Goal: Find contact information: Find contact information

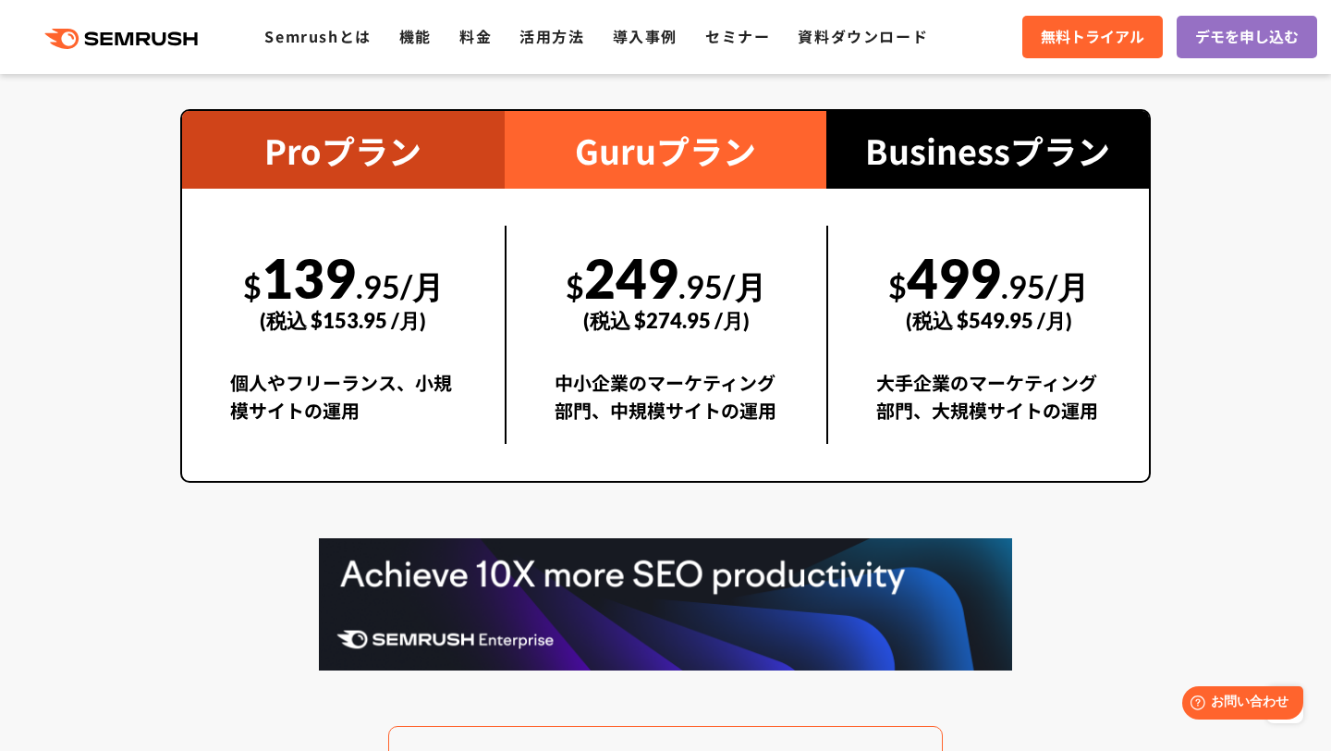
scroll to position [3432, 0]
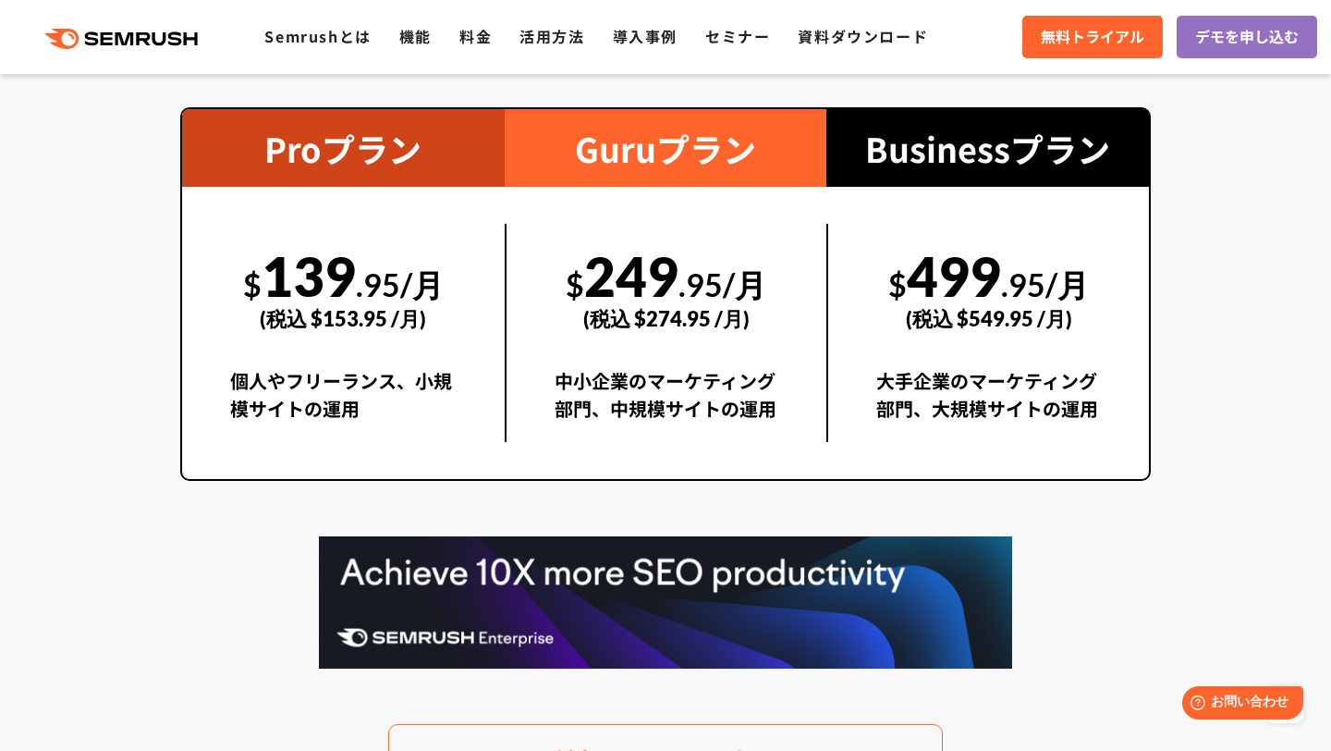
click at [1032, 462] on div "$ 499 .95/月 (税込 $549.95 /月) 大手企業のマーケティング部門、大規模サイトの運用" at bounding box center [987, 333] width 323 height 292
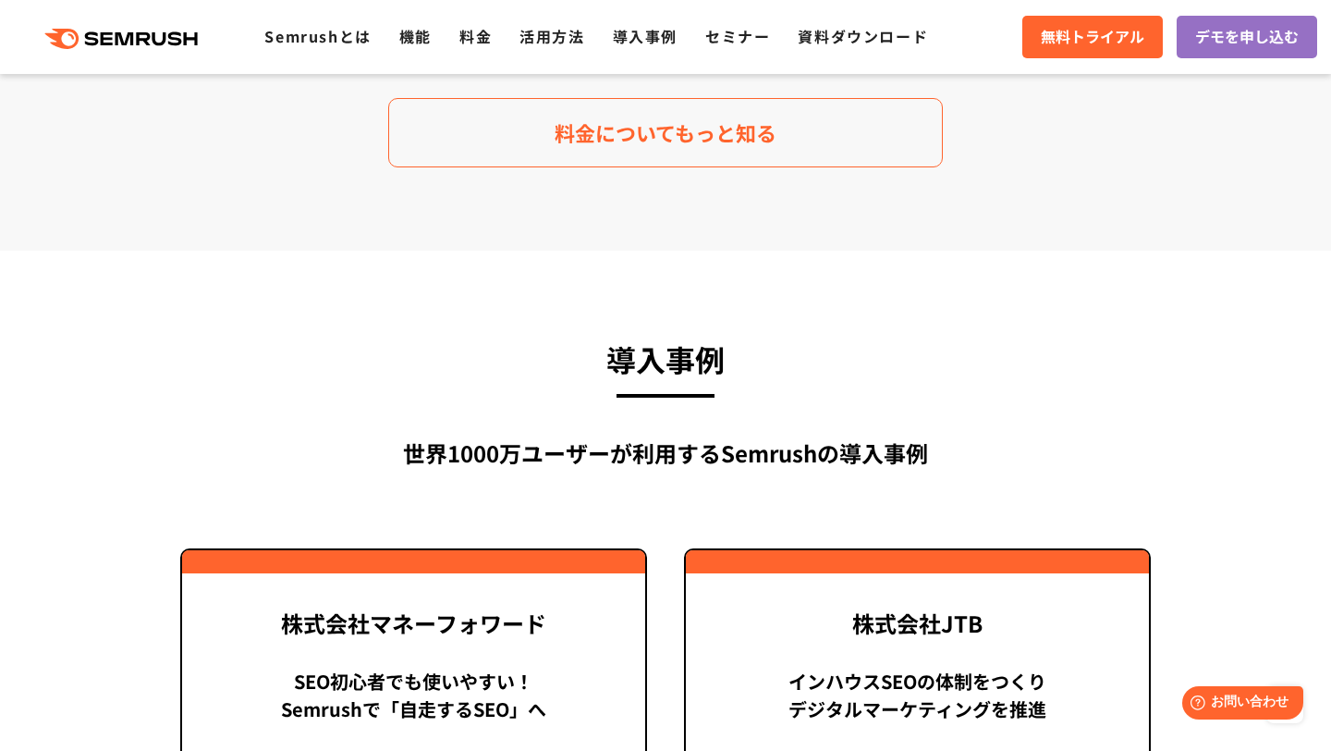
scroll to position [4059, 0]
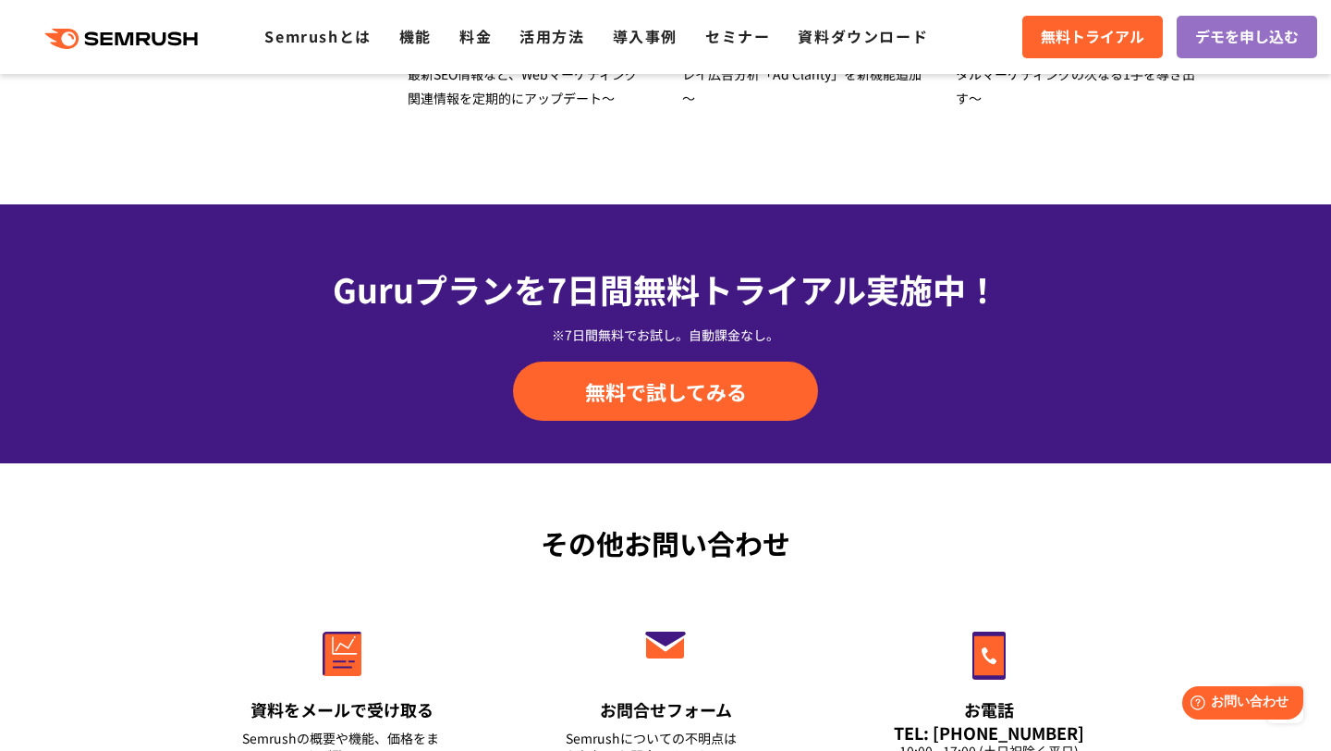
scroll to position [6180, 0]
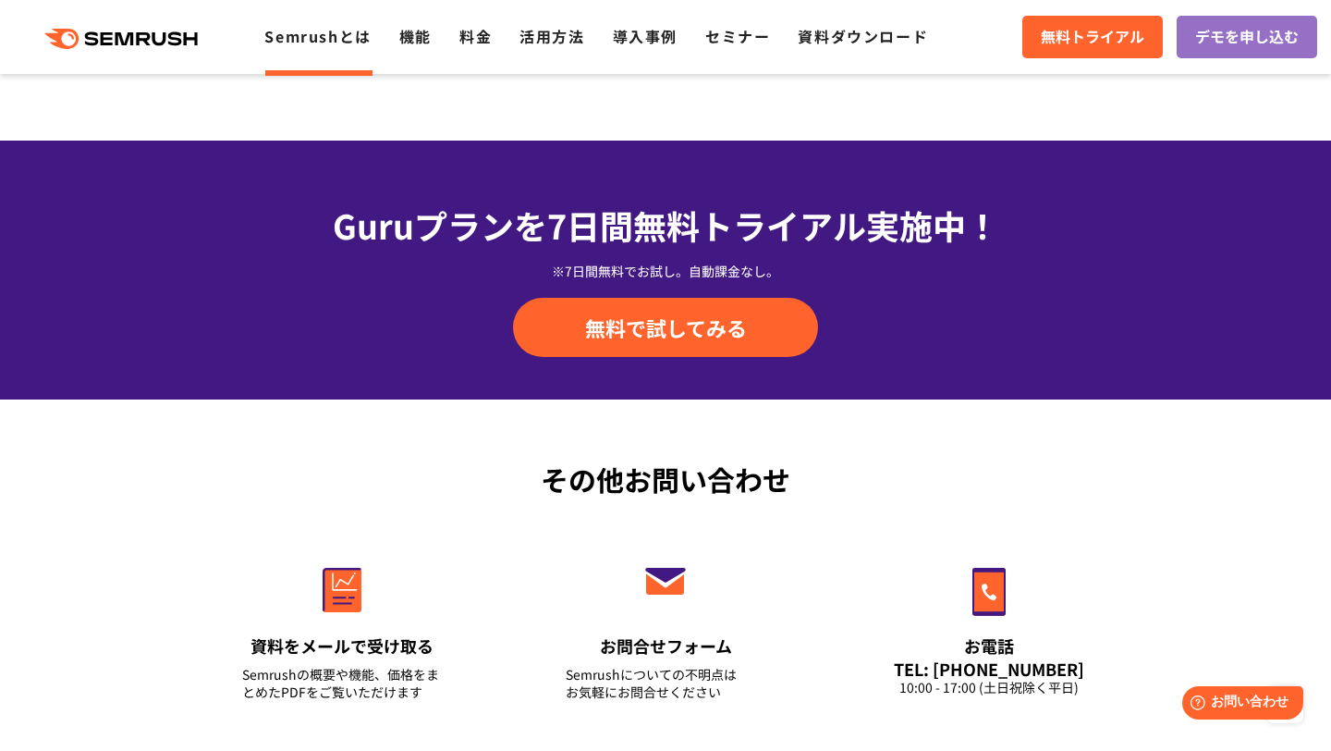
click at [345, 43] on link "Semrushとは" at bounding box center [317, 36] width 106 height 22
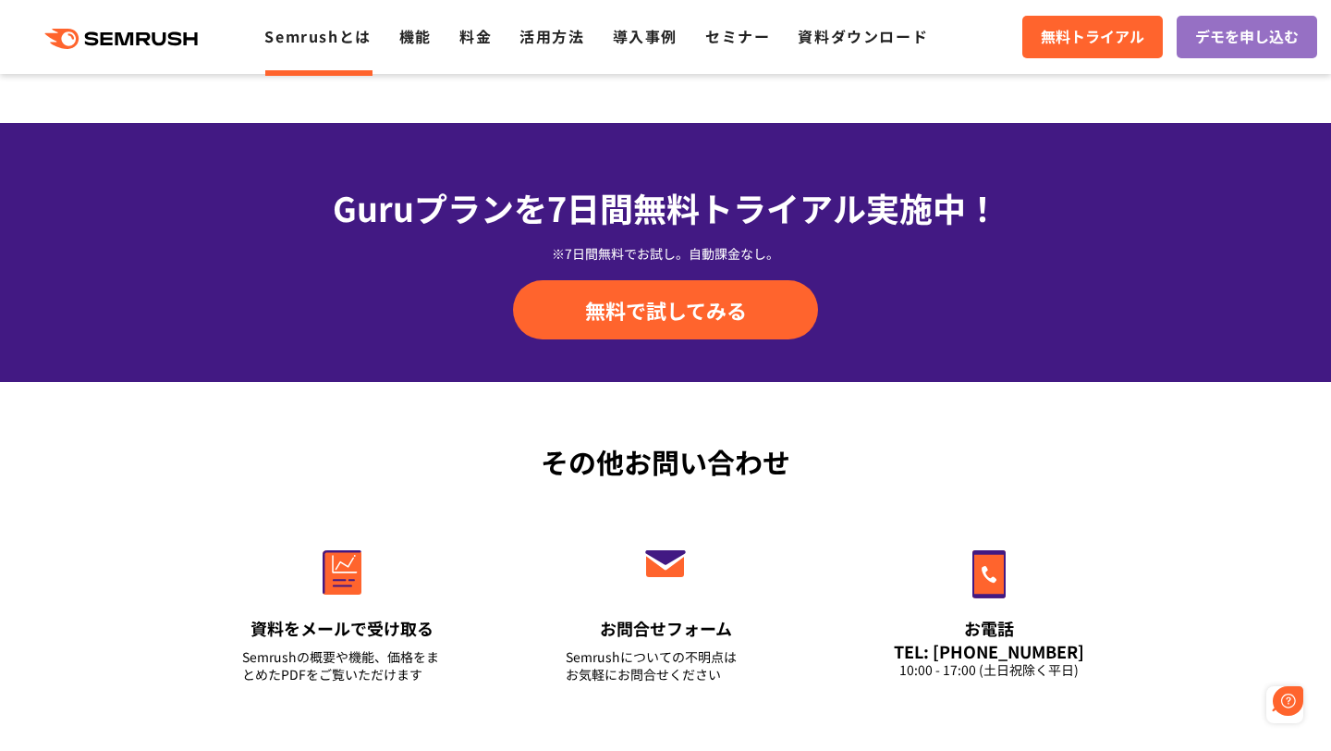
scroll to position [4534, 0]
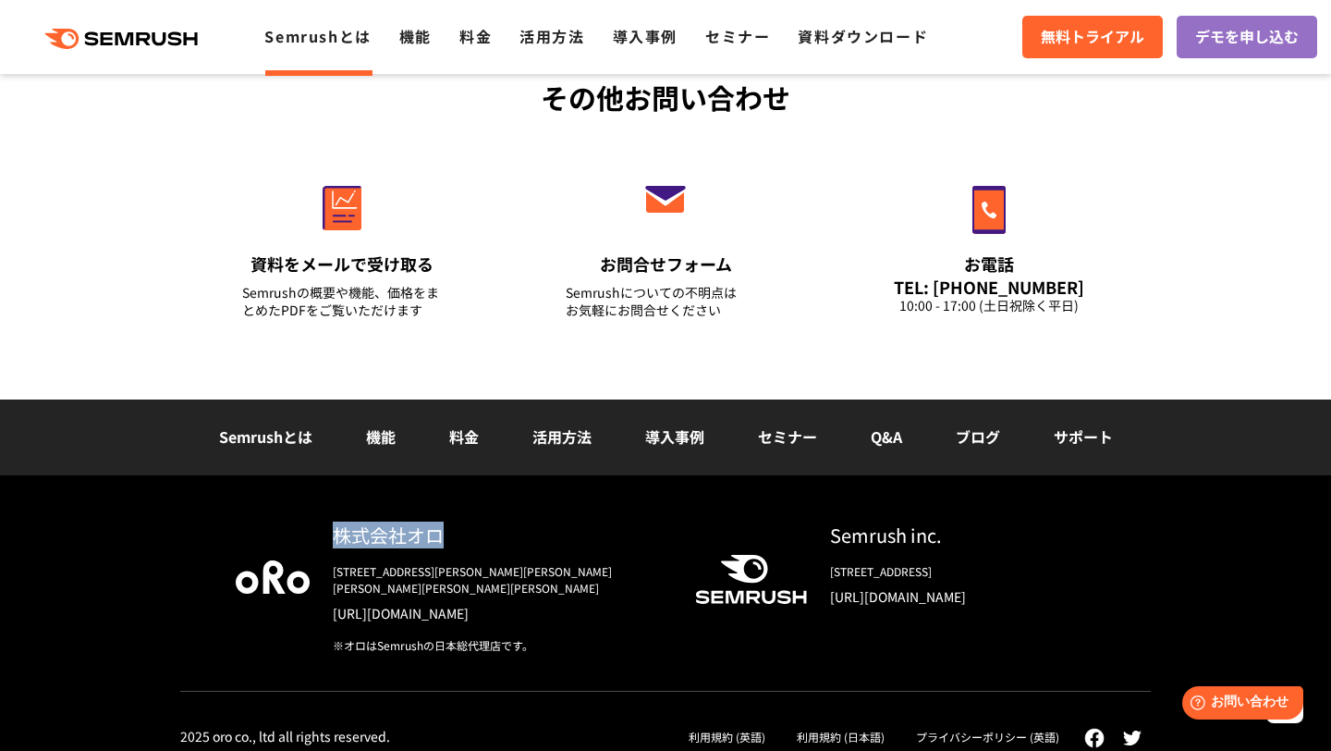
drag, startPoint x: 338, startPoint y: 535, endPoint x: 452, endPoint y: 533, distance: 113.7
click at [453, 534] on div "株式会社オロ" at bounding box center [499, 534] width 333 height 27
copy div "株式会社オロ"
drag, startPoint x: 347, startPoint y: 573, endPoint x: 388, endPoint y: 569, distance: 41.8
click at [388, 569] on div "[STREET_ADDRESS][PERSON_NAME][PERSON_NAME][PERSON_NAME][PERSON_NAME][PERSON_NAM…" at bounding box center [499, 579] width 333 height 33
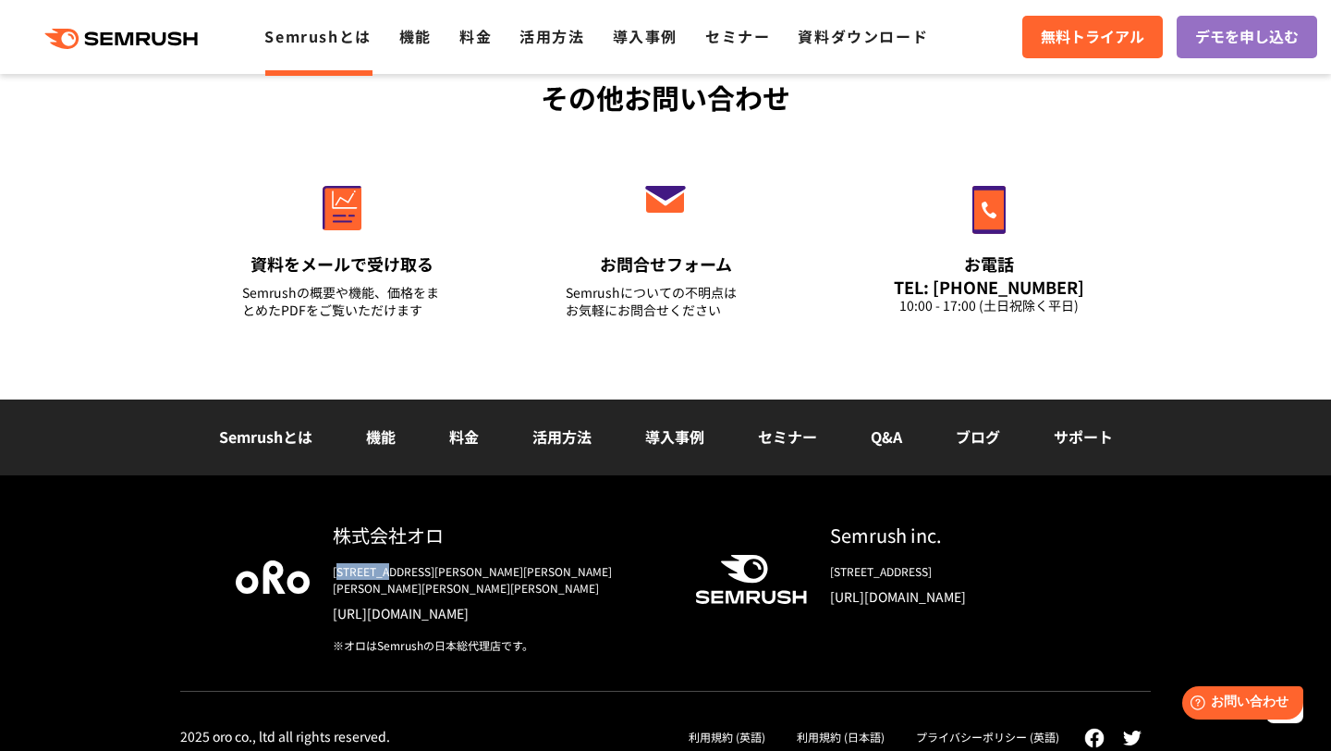
drag, startPoint x: 388, startPoint y: 569, endPoint x: 347, endPoint y: 569, distance: 41.6
click at [347, 569] on div "[STREET_ADDRESS][PERSON_NAME][PERSON_NAME][PERSON_NAME][PERSON_NAME][PERSON_NAM…" at bounding box center [499, 579] width 333 height 33
copy div "153-0063"
drag, startPoint x: 405, startPoint y: 571, endPoint x: 588, endPoint y: 566, distance: 183.1
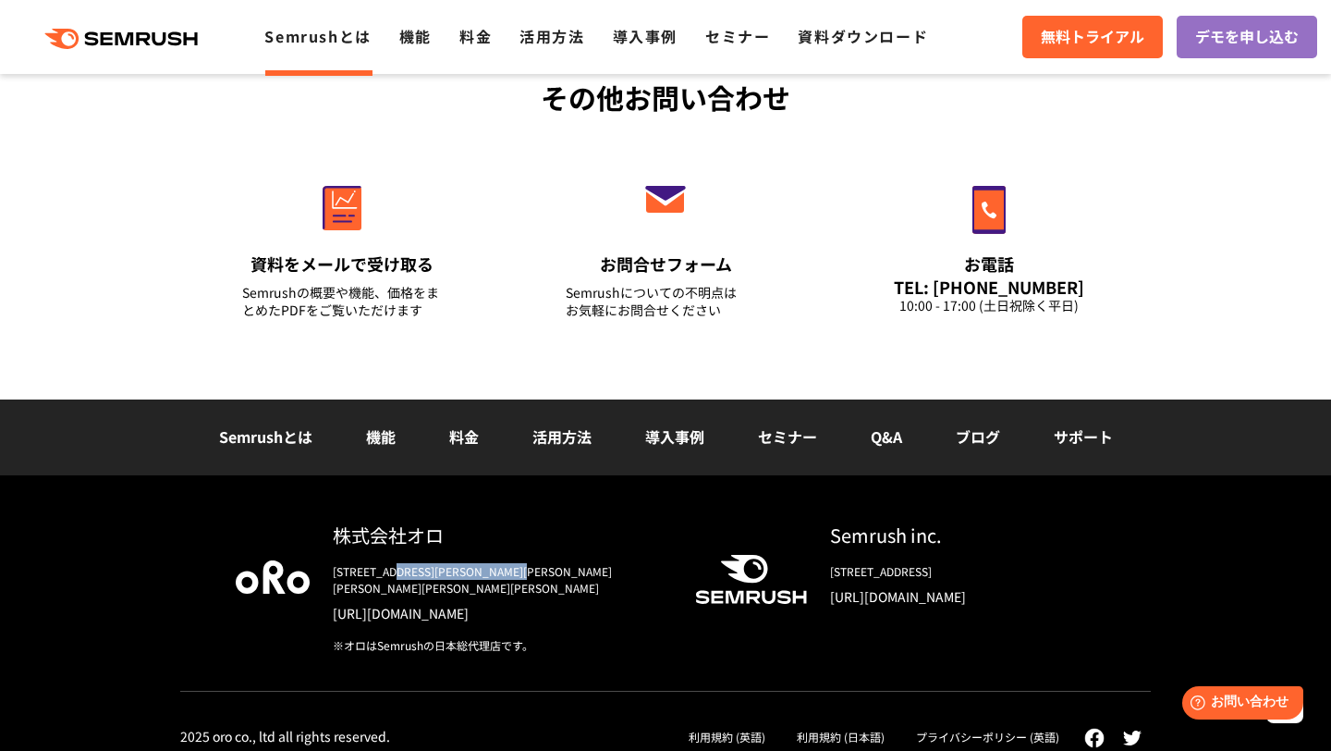
click at [588, 569] on div "[STREET_ADDRESS][PERSON_NAME][PERSON_NAME][PERSON_NAME][PERSON_NAME][PERSON_NAM…" at bounding box center [499, 579] width 333 height 33
copy div "東京都目黒区目黒3-9-1 目黒須田ビル"
